Goal: Find specific page/section: Find specific page/section

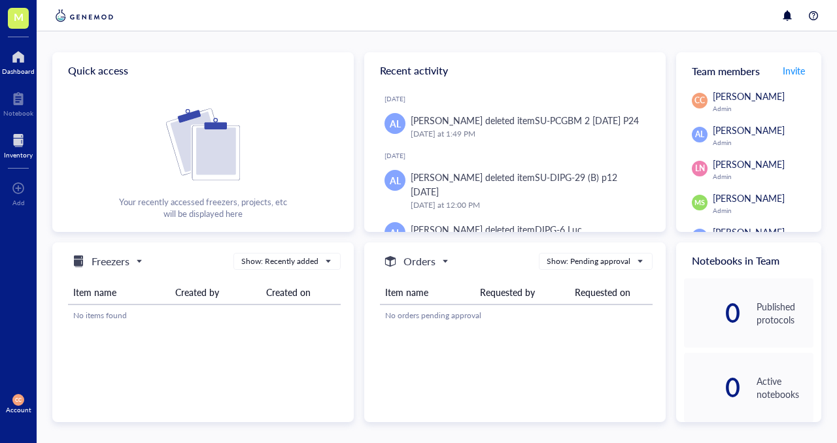
click at [14, 145] on div at bounding box center [18, 140] width 29 height 21
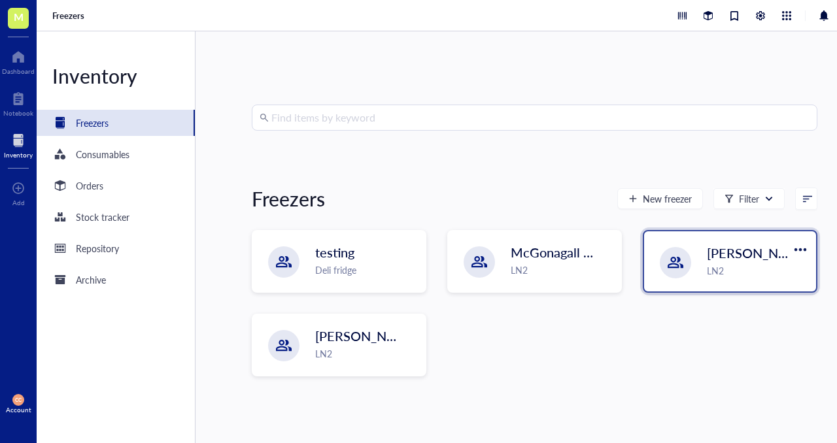
click at [747, 268] on div "LN2" at bounding box center [757, 270] width 101 height 14
